Goal: Transaction & Acquisition: Subscribe to service/newsletter

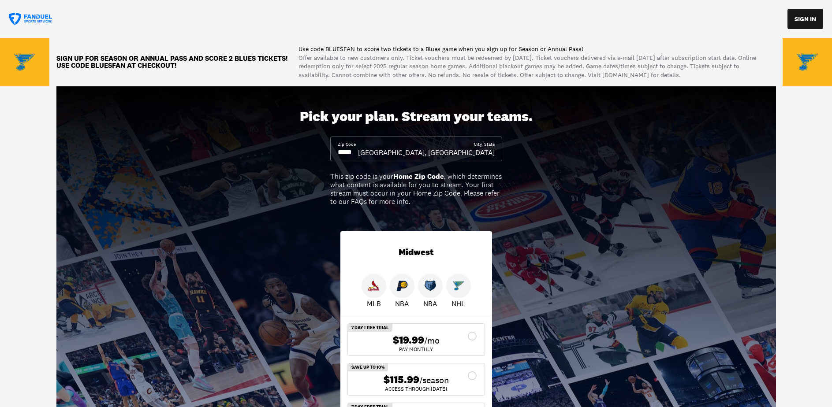
click at [358, 149] on input at bounding box center [348, 153] width 20 height 10
click at [356, 151] on input at bounding box center [348, 153] width 20 height 10
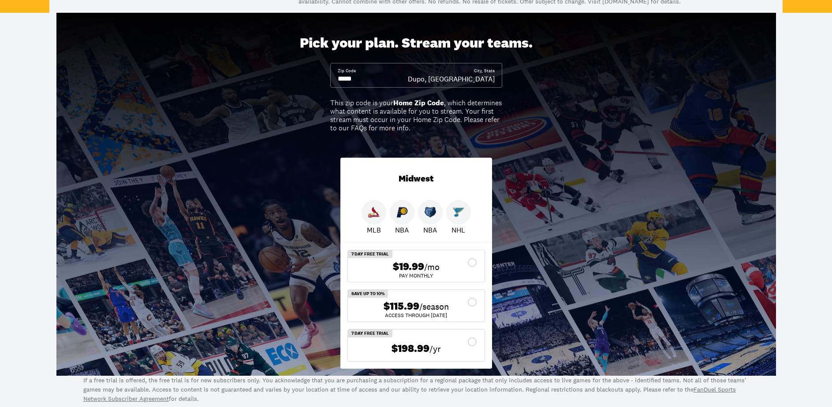
scroll to position [88, 0]
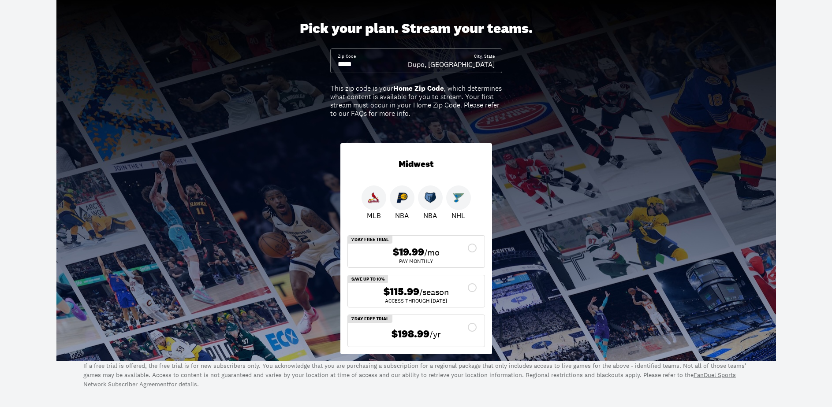
type input "*****"
click at [472, 247] on div "$19.99 /mo" at bounding box center [416, 252] width 123 height 13
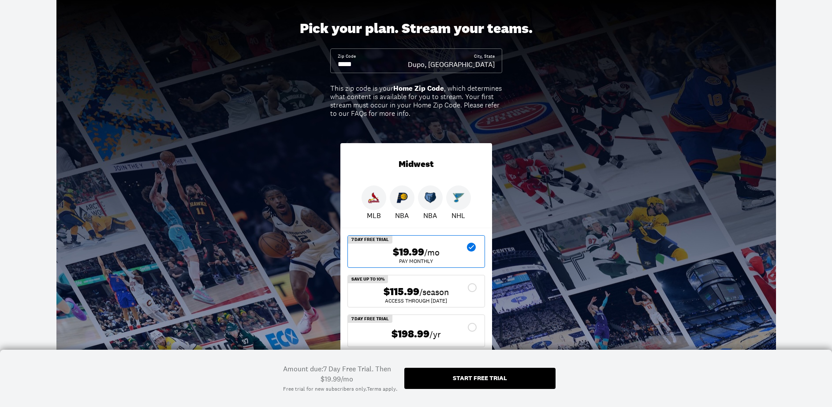
click at [478, 376] on div "Start free trial" at bounding box center [480, 378] width 54 height 6
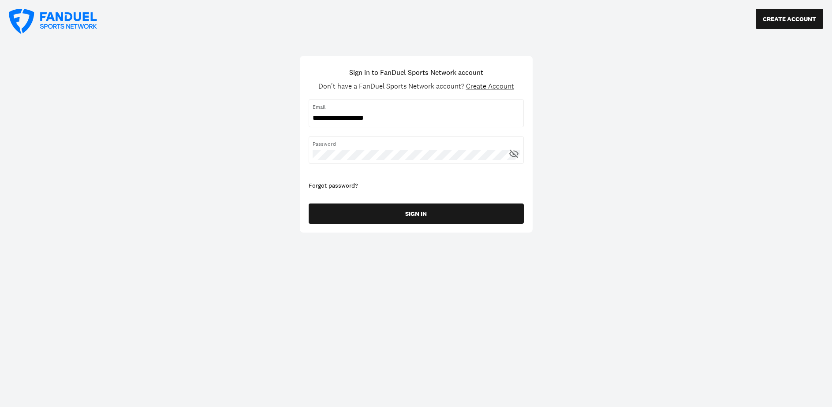
type input "**********"
click at [496, 84] on span "Create Account" at bounding box center [490, 86] width 48 height 9
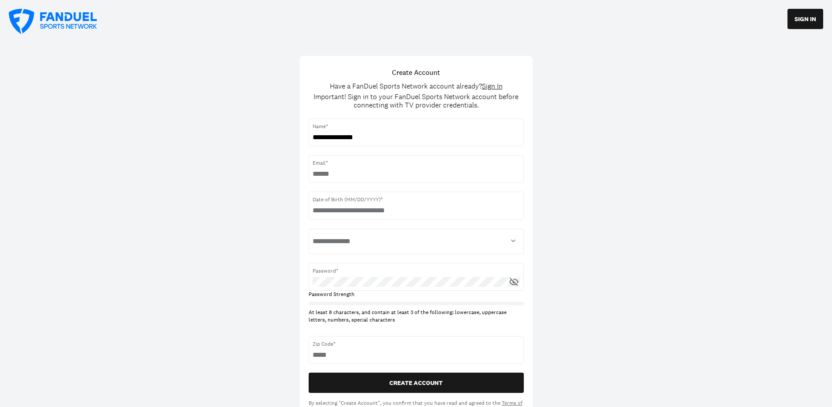
type input "**********"
click at [315, 173] on input "username" at bounding box center [416, 174] width 207 height 10
type input "**********"
click at [321, 207] on input "text" at bounding box center [416, 211] width 207 height 10
type input "*"
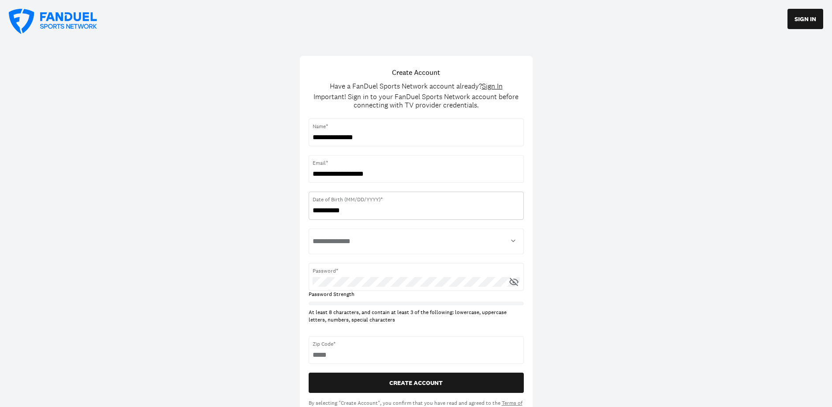
type input "**********"
click at [513, 240] on select "**********" at bounding box center [416, 242] width 207 height 18
select select "****"
click at [313, 233] on select "**********" at bounding box center [416, 242] width 207 height 18
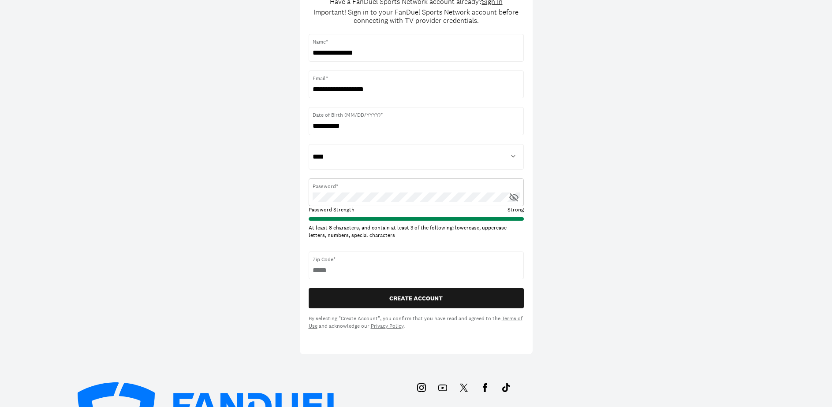
scroll to position [88, 0]
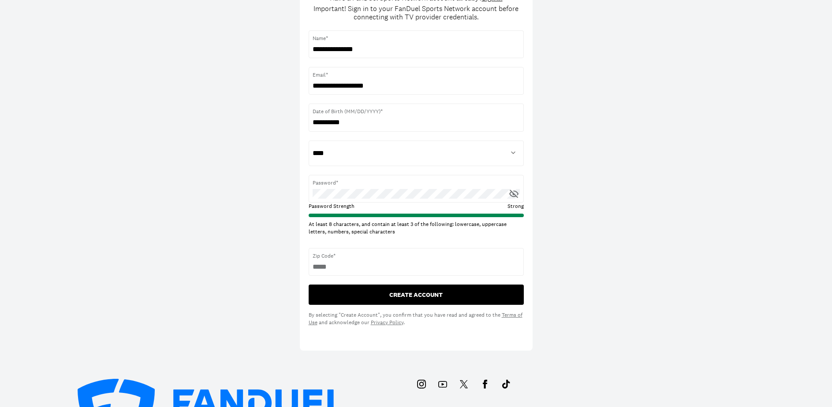
click at [418, 294] on button "CREATE ACCOUNT" at bounding box center [416, 295] width 215 height 20
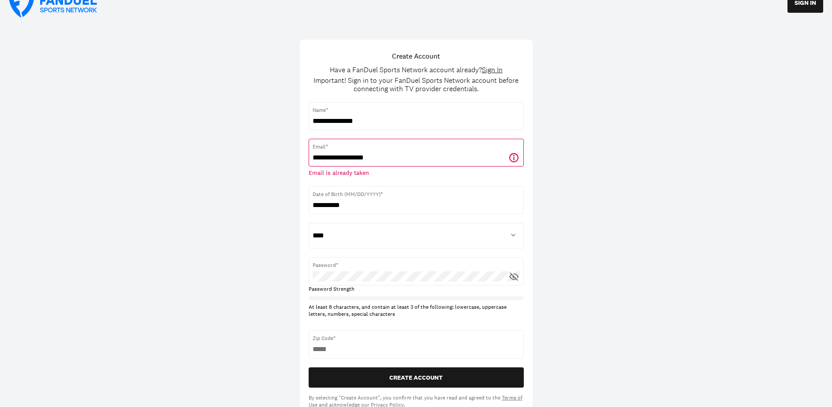
scroll to position [0, 0]
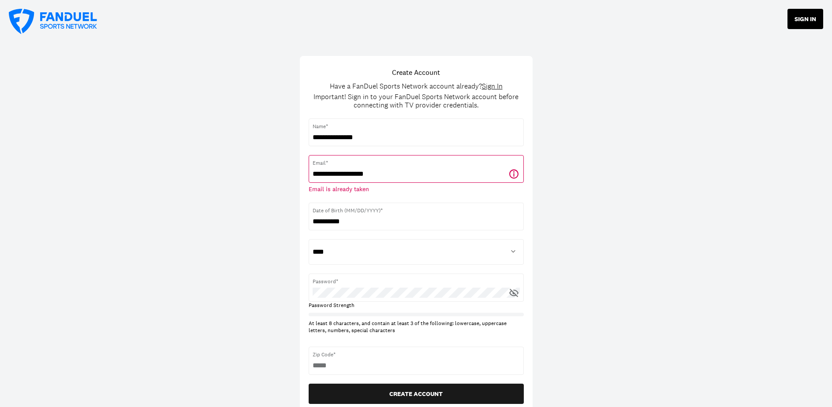
click at [806, 17] on button "SIGN IN" at bounding box center [805, 19] width 36 height 20
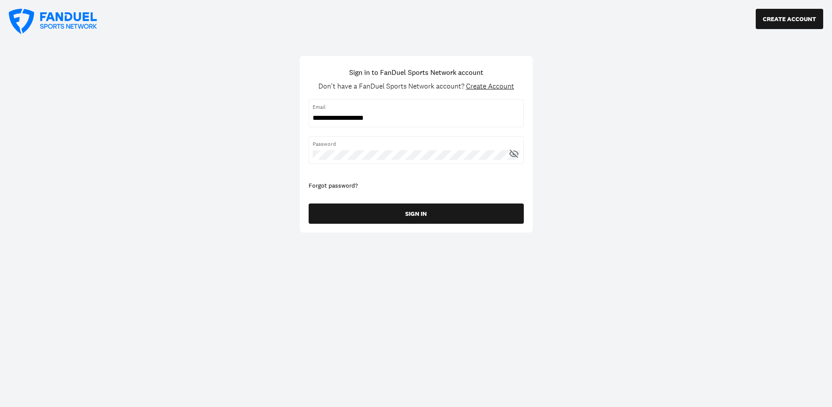
type input "**********"
click at [515, 153] on icon at bounding box center [513, 153] width 11 height 11
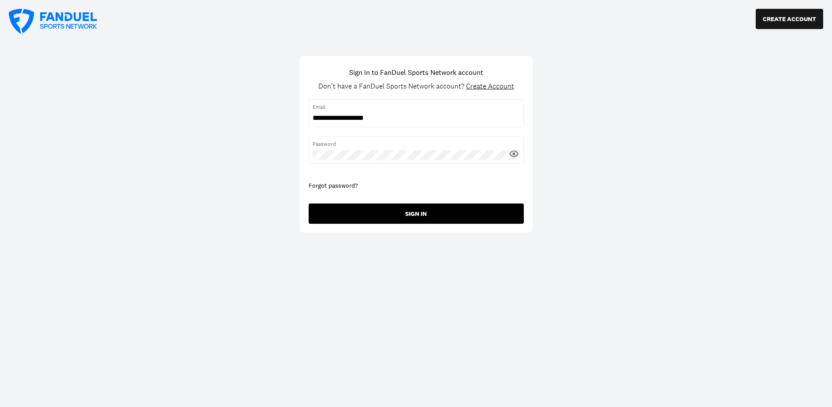
click at [422, 212] on button "SIGN IN" at bounding box center [416, 214] width 215 height 20
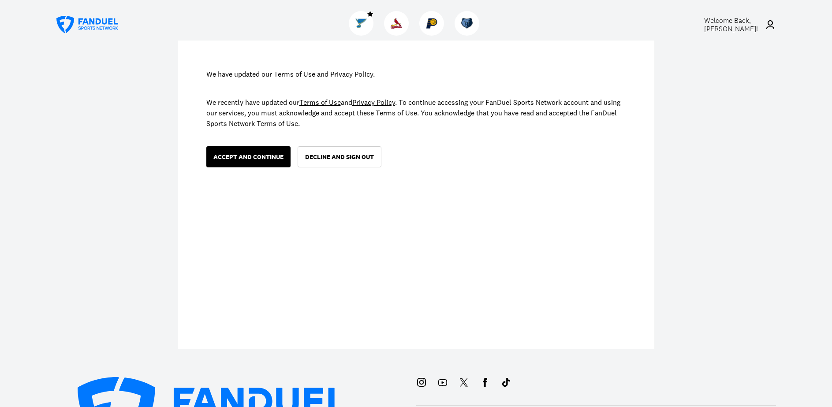
click at [250, 156] on div "ACCEPT AND CONTINUE" at bounding box center [248, 157] width 70 height 6
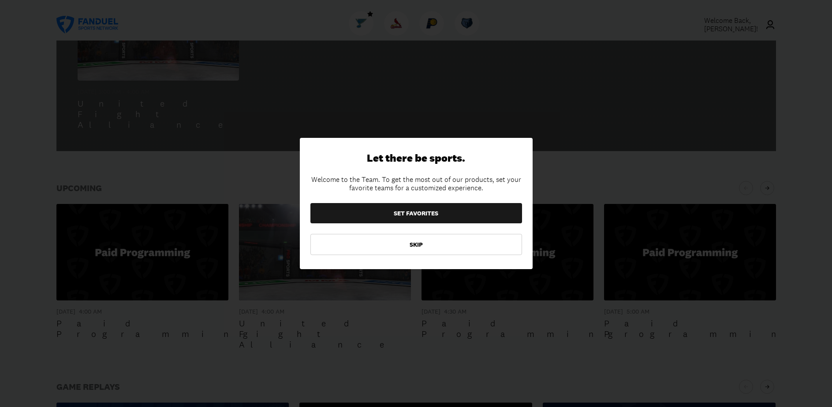
scroll to position [353, 0]
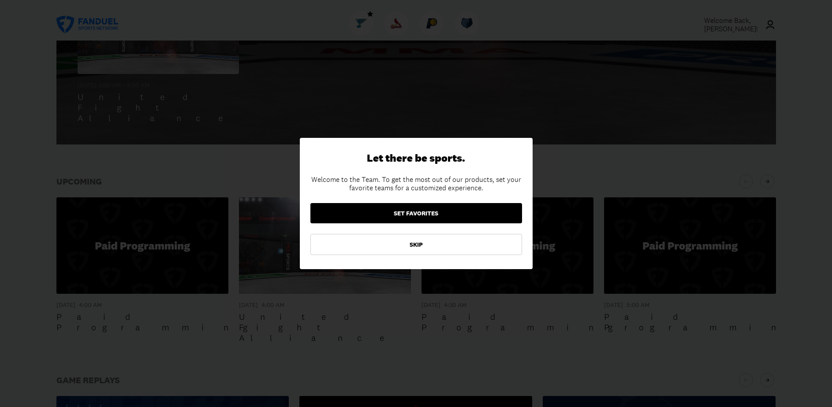
click at [417, 209] on button "SET FAVORITES" at bounding box center [416, 213] width 212 height 20
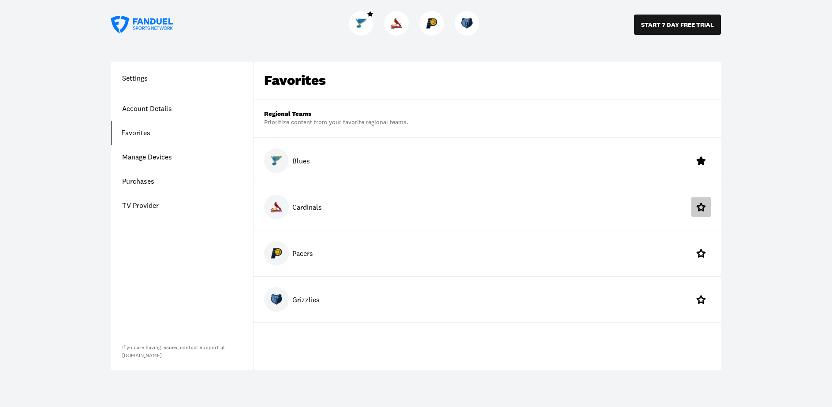
click at [702, 207] on icon at bounding box center [701, 207] width 11 height 11
click at [702, 298] on icon at bounding box center [701, 299] width 9 height 8
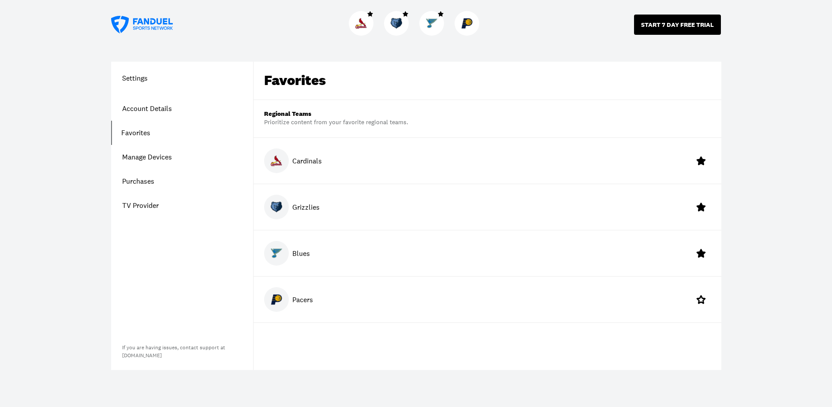
click at [677, 22] on button "START 7 DAY FREE TRIAL" at bounding box center [677, 25] width 87 height 20
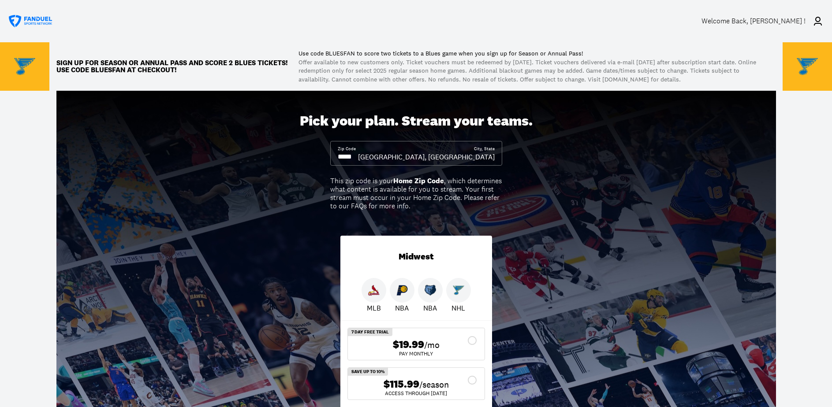
click at [358, 158] on input at bounding box center [348, 157] width 20 height 10
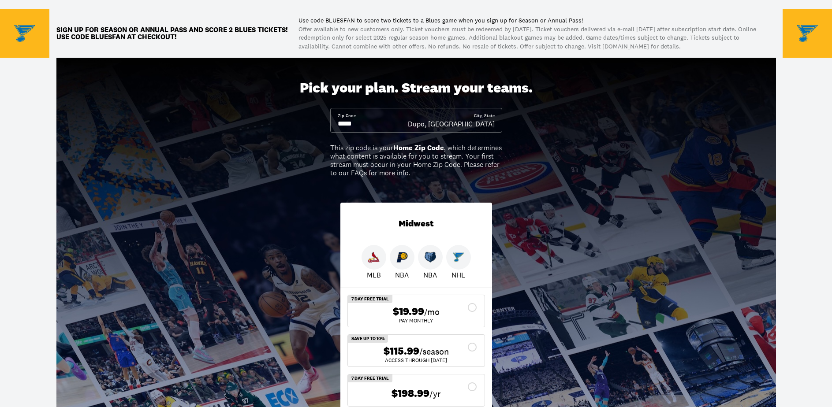
scroll to position [88, 0]
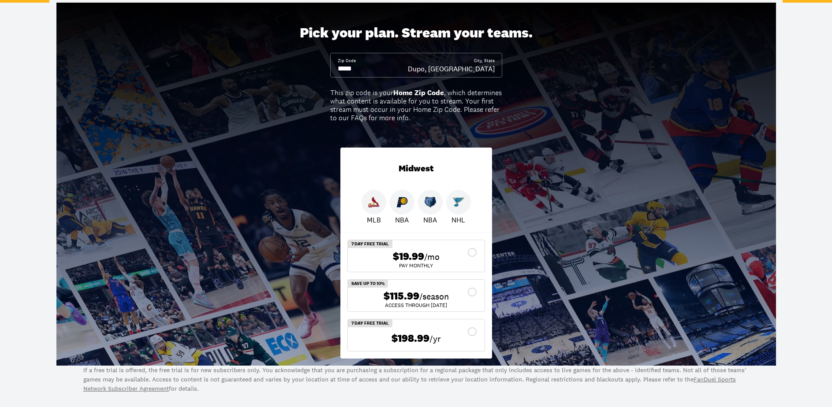
type input "*****"
click at [474, 253] on div "$19.99 /mo" at bounding box center [416, 256] width 123 height 13
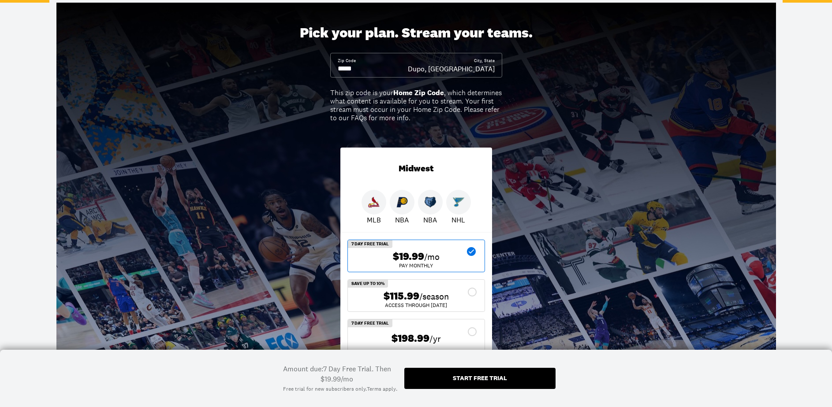
click at [465, 376] on div "Start free trial" at bounding box center [480, 378] width 54 height 6
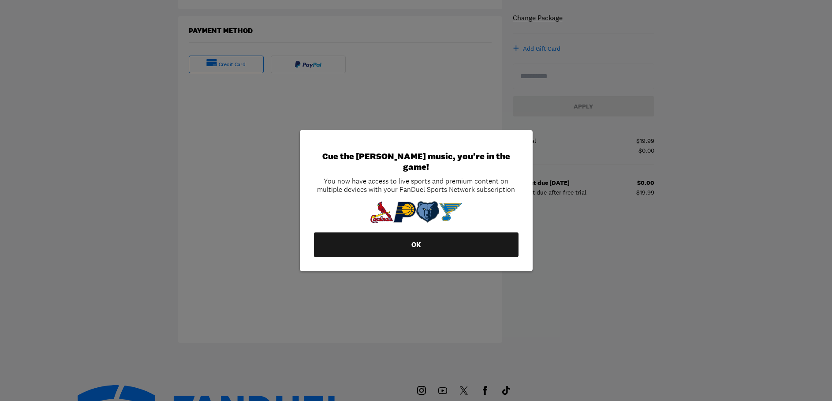
scroll to position [220, 0]
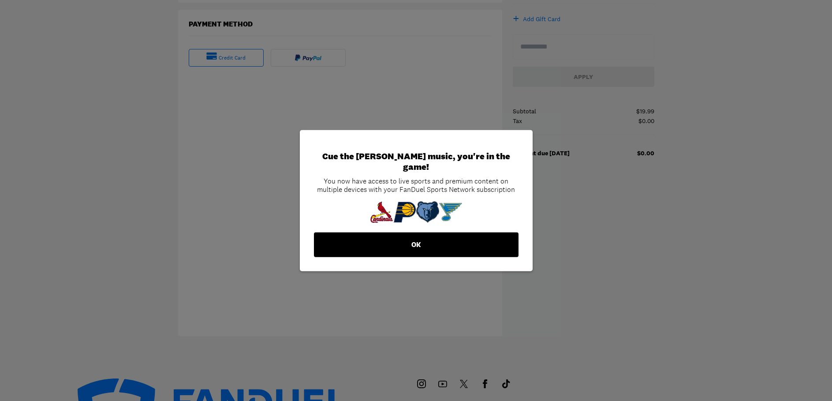
click at [414, 236] on button "OK" at bounding box center [416, 244] width 205 height 25
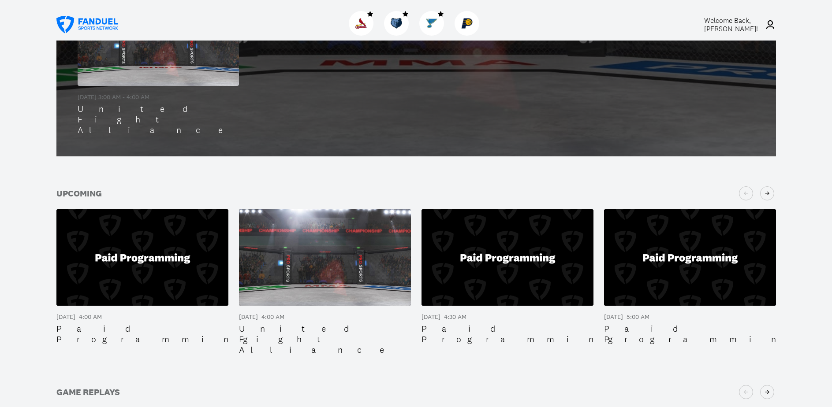
scroll to position [353, 0]
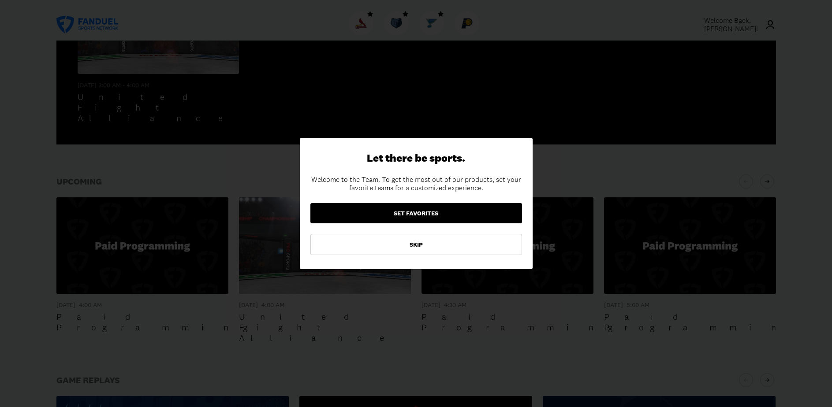
click at [415, 211] on button "SET FAVORITES" at bounding box center [416, 213] width 212 height 20
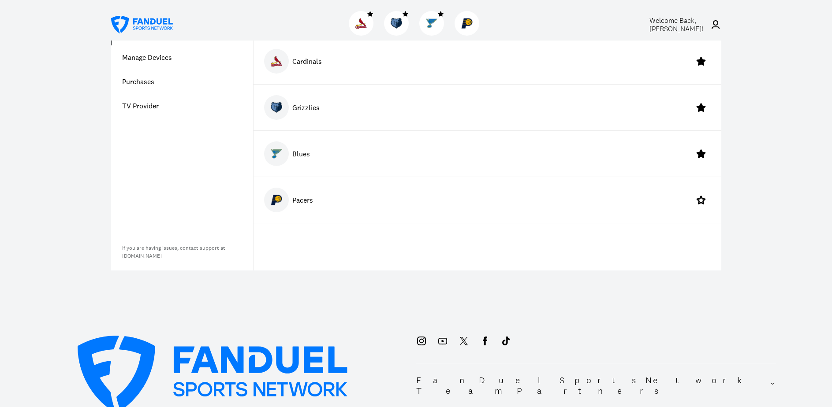
scroll to position [73, 0]
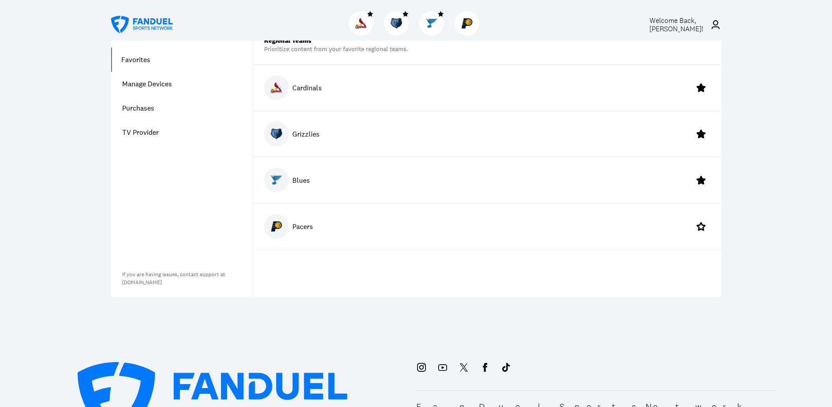
click at [147, 128] on link "TV Provider" at bounding box center [182, 132] width 142 height 24
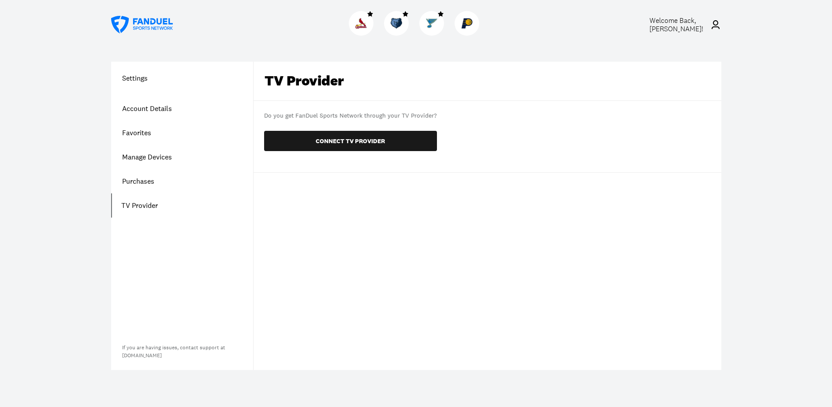
click at [138, 108] on link "Account Details" at bounding box center [182, 109] width 142 height 24
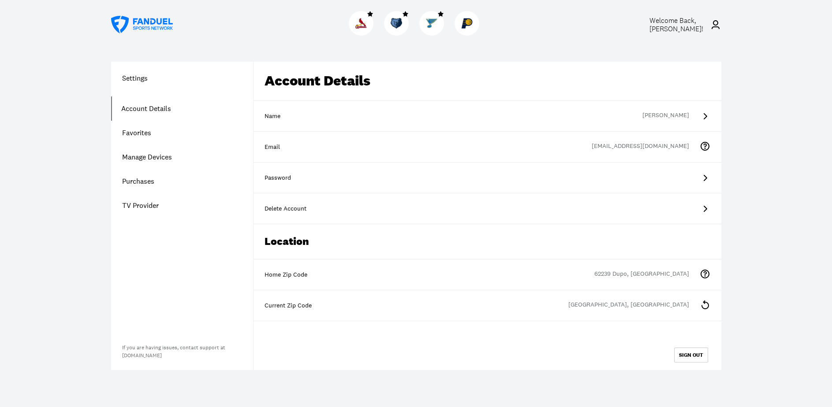
click at [705, 302] on icon at bounding box center [704, 305] width 7 height 9
click at [142, 131] on link "Favorites" at bounding box center [182, 133] width 142 height 24
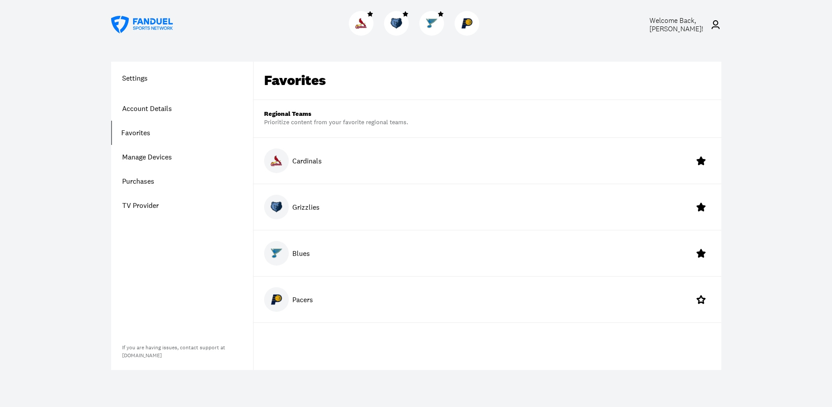
click at [139, 154] on link "Manage Devices" at bounding box center [182, 157] width 142 height 24
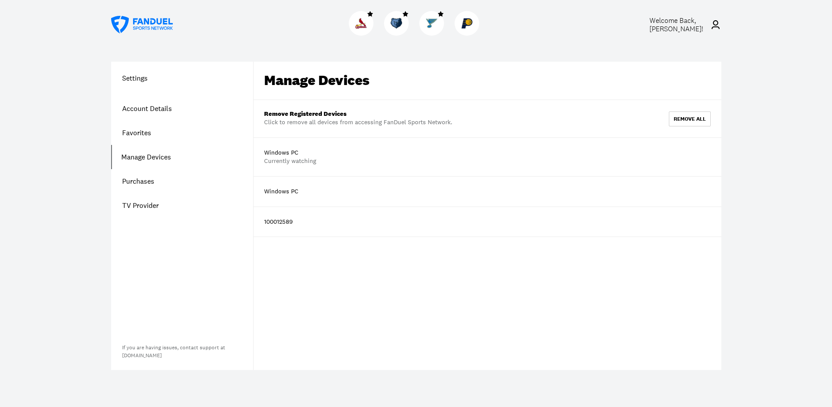
click at [305, 190] on div "Windows PC" at bounding box center [488, 192] width 468 height 30
click at [299, 192] on div "Windows PC" at bounding box center [488, 192] width 468 height 30
drag, startPoint x: 299, startPoint y: 194, endPoint x: 261, endPoint y: 194, distance: 38.4
click at [261, 194] on div "Windows PC" at bounding box center [488, 192] width 468 height 30
click at [473, 102] on div "Remove Registered Devices Click to remove all devices from accessing FanDuel Sp…" at bounding box center [488, 118] width 468 height 37
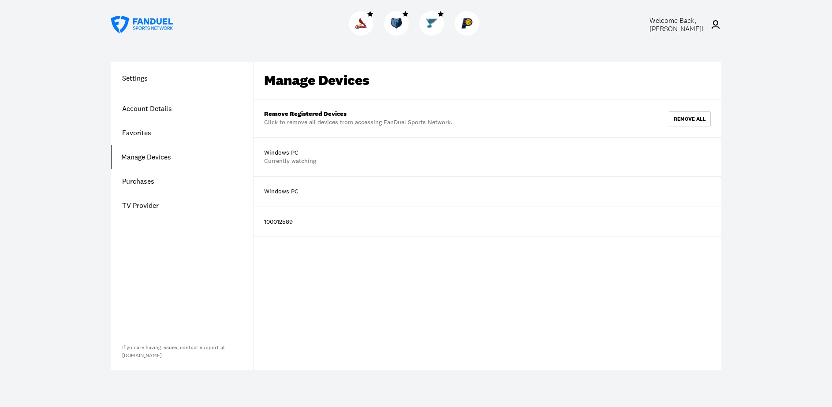
click at [136, 180] on link "Purchases" at bounding box center [182, 181] width 142 height 24
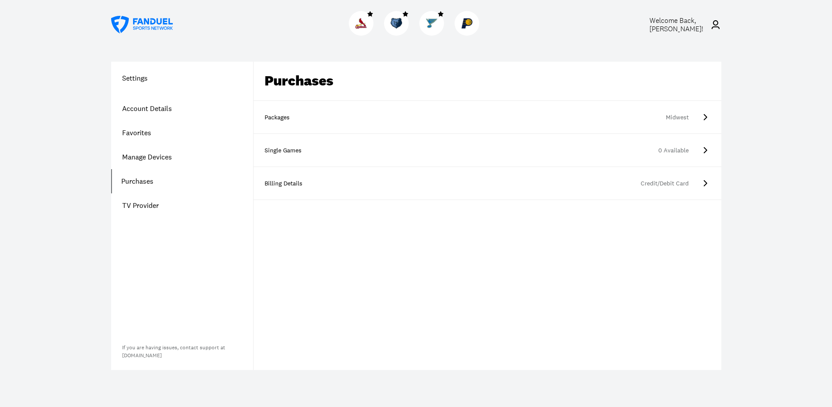
click at [140, 206] on link "TV Provider" at bounding box center [182, 206] width 142 height 24
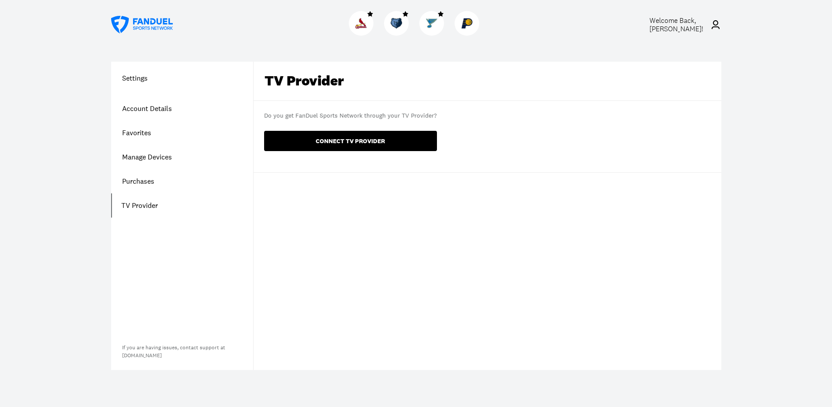
click at [361, 141] on button "CONNECT TV PROVIDER" at bounding box center [350, 141] width 173 height 20
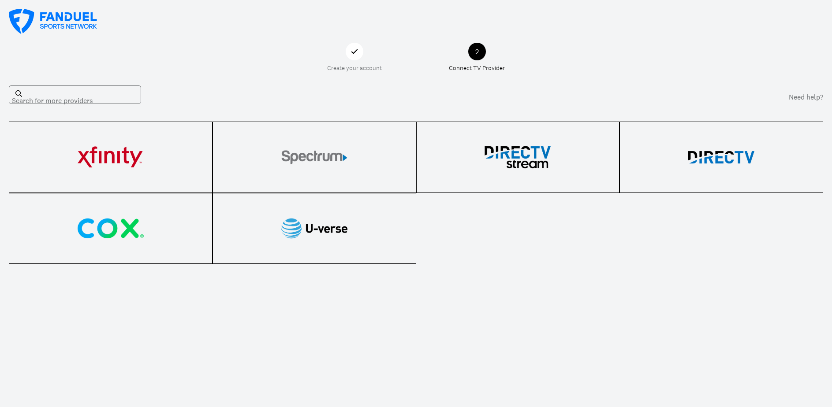
click at [319, 152] on img at bounding box center [314, 157] width 66 height 26
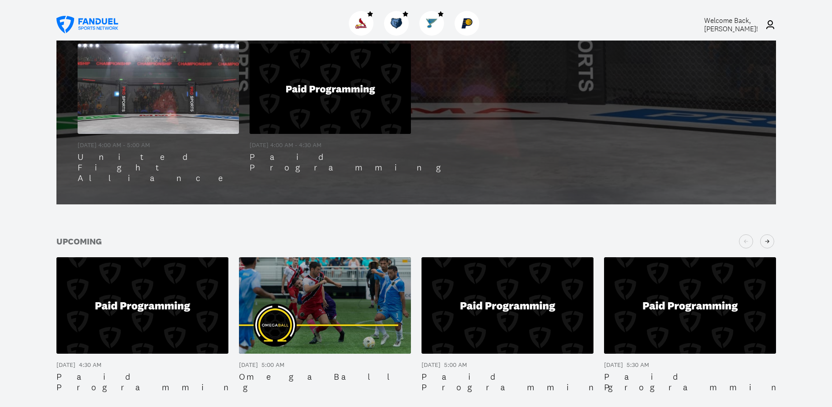
scroll to position [309, 0]
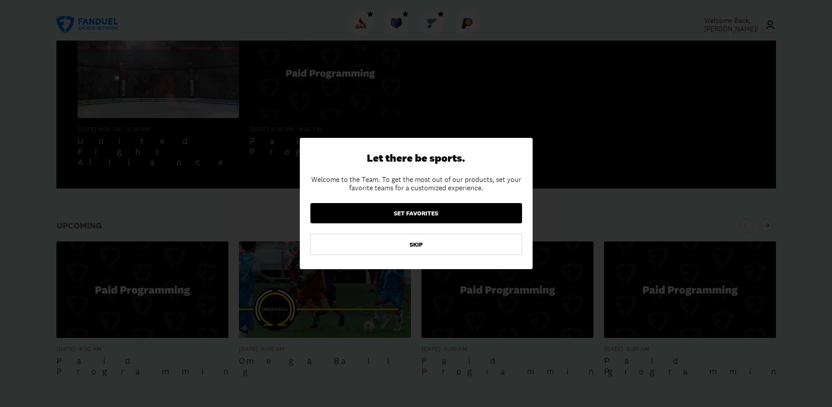
click at [414, 212] on button "SET FAVORITES" at bounding box center [416, 213] width 212 height 20
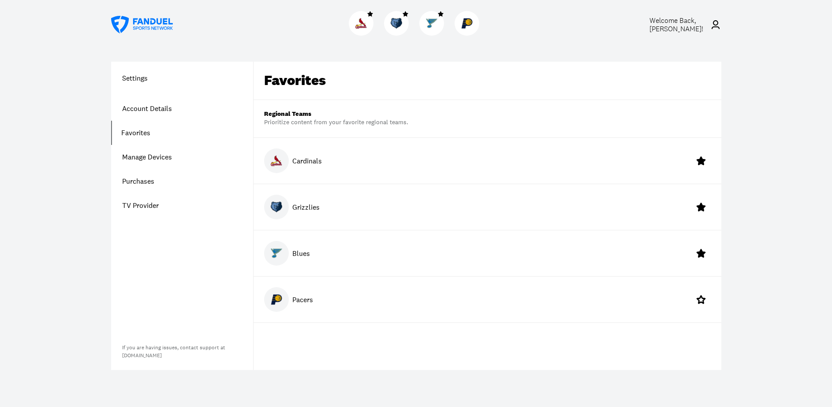
click at [258, 51] on div "Settings Account Details Favorites Manage Devices Purchases TV Provider If you …" at bounding box center [416, 216] width 653 height 351
